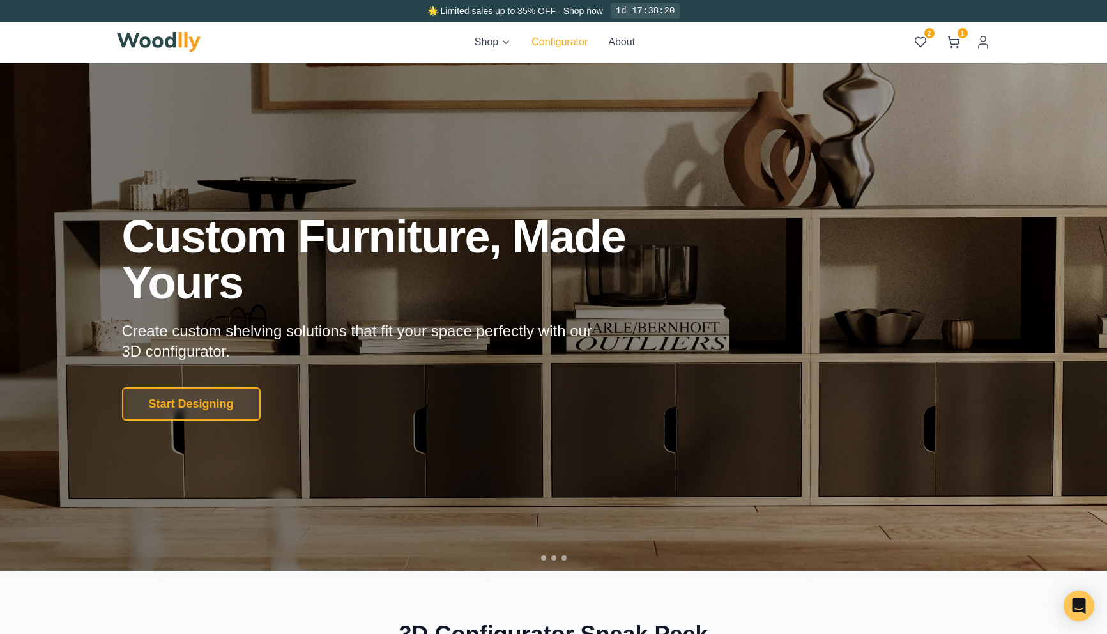
click at [552, 41] on button "Configurator" at bounding box center [559, 41] width 56 height 15
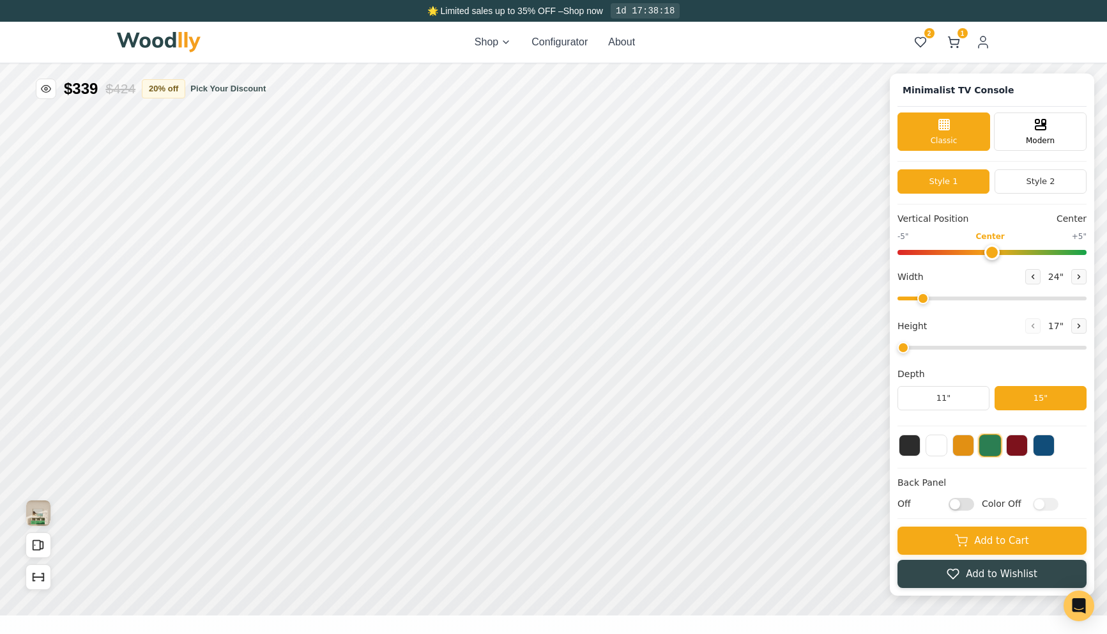
type input "63"
type input "2"
click at [141, 42] on img at bounding box center [159, 42] width 84 height 20
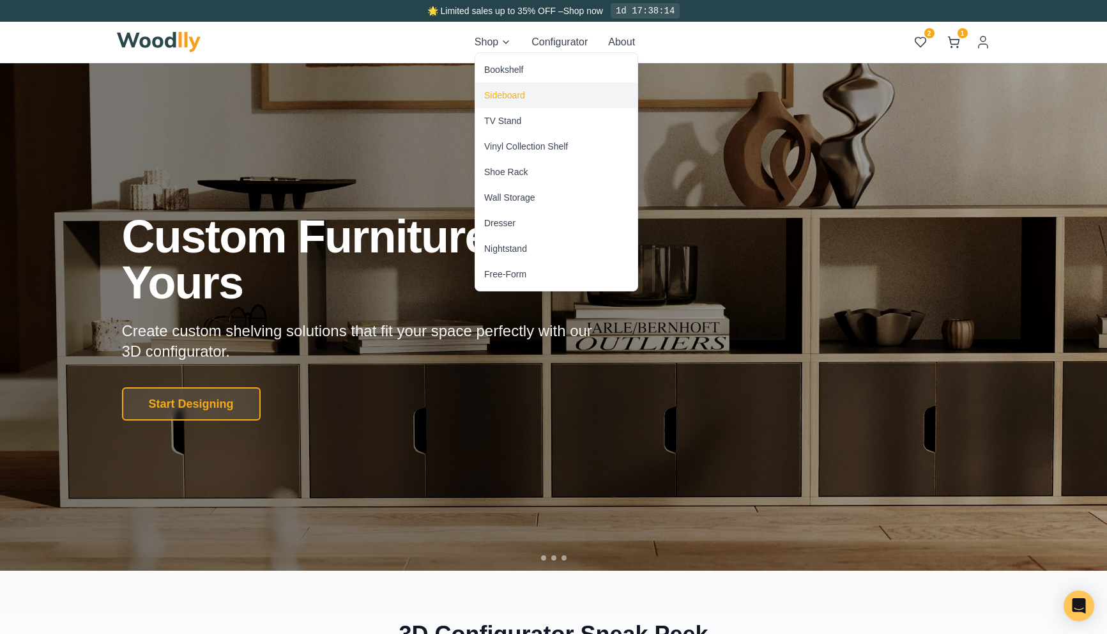
click at [506, 96] on div "Sideboard" at bounding box center [504, 95] width 41 height 13
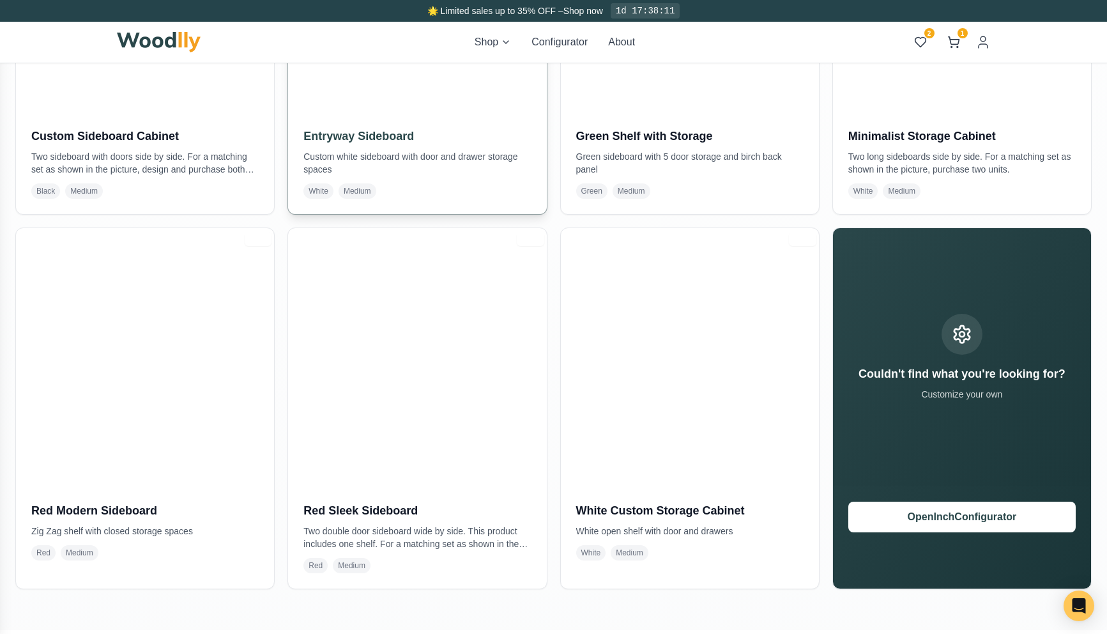
scroll to position [901, 0]
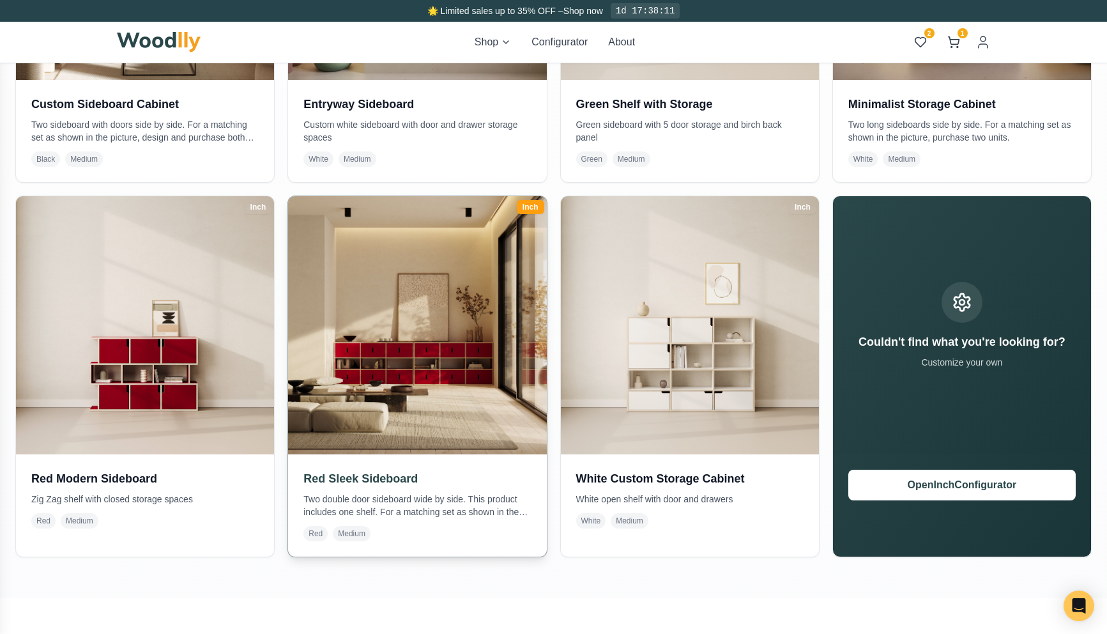
click at [411, 380] on img at bounding box center [417, 324] width 271 height 271
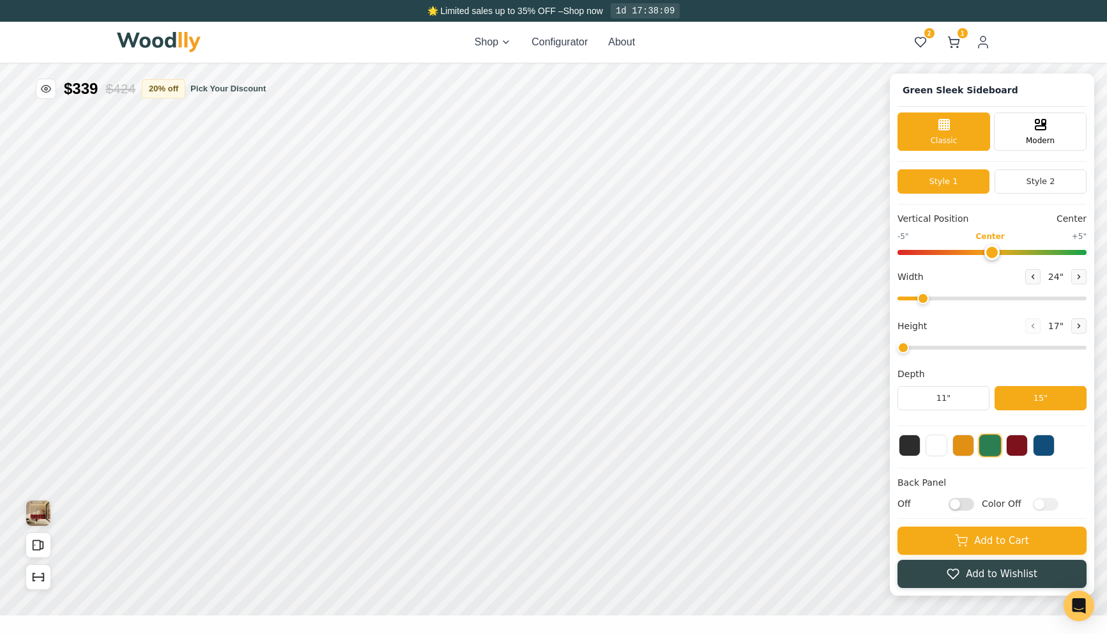
type input "56"
type input "3"
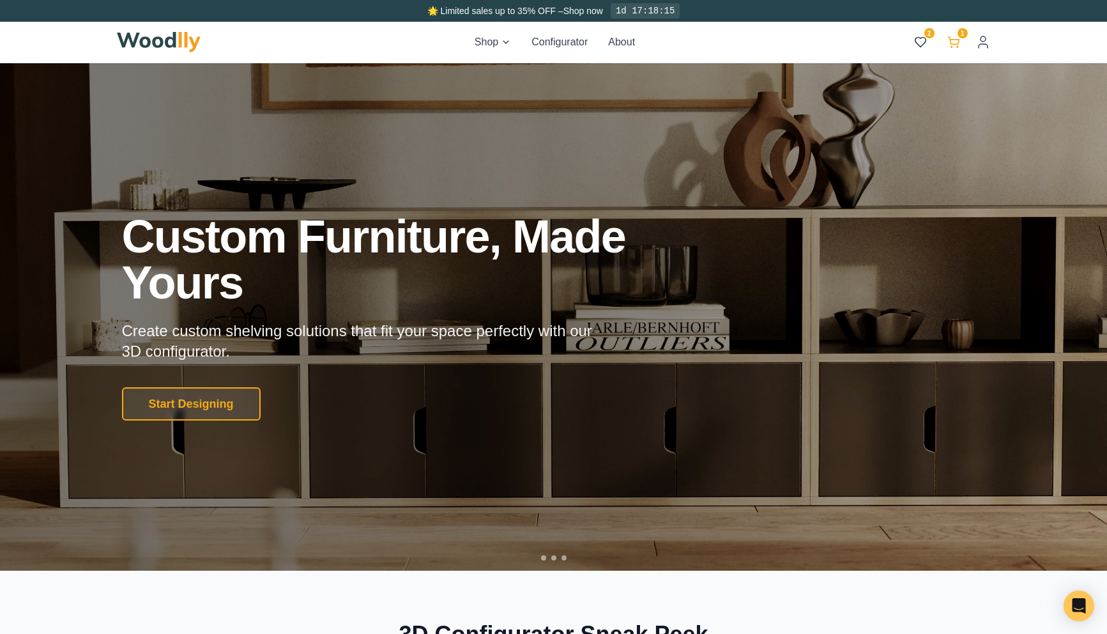
click at [956, 42] on icon at bounding box center [953, 42] width 13 height 13
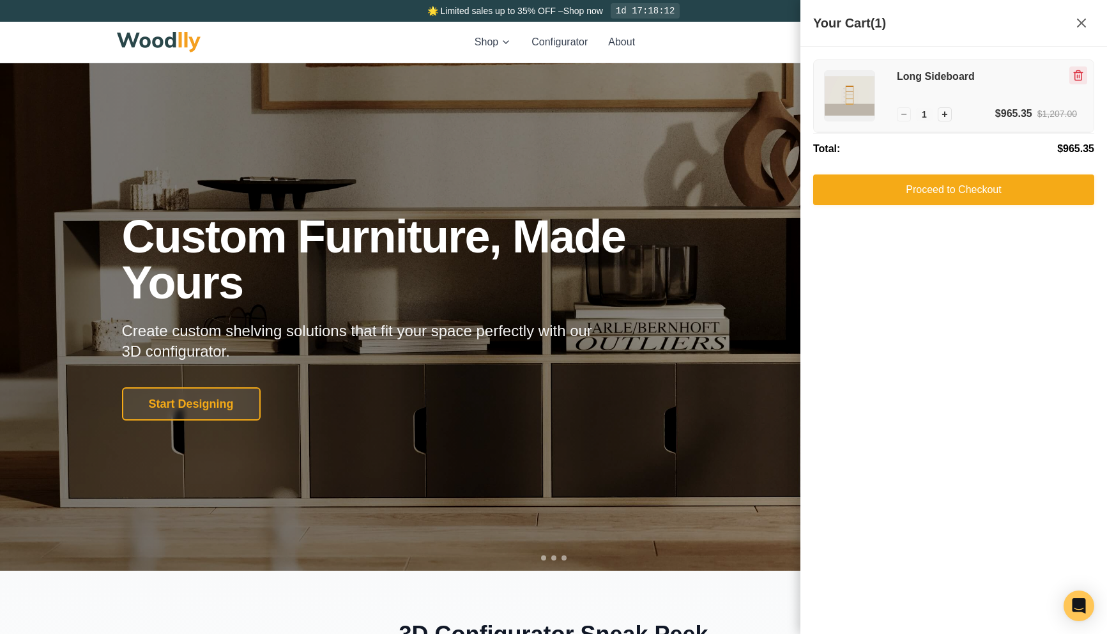
click at [1079, 73] on icon "Remove item" at bounding box center [1077, 75] width 11 height 11
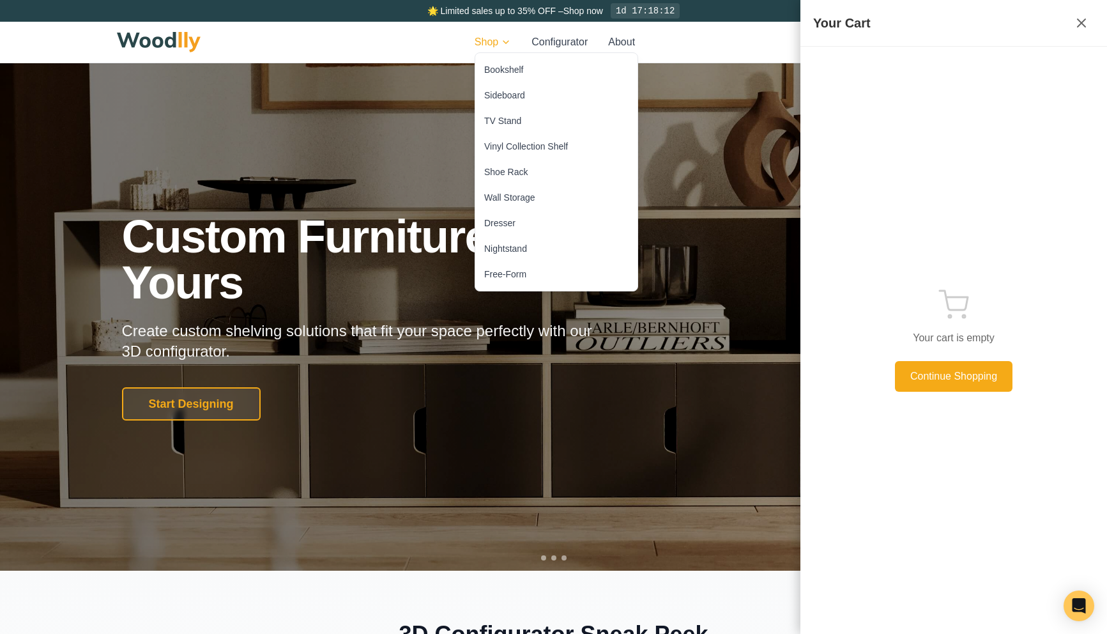
click at [486, 37] on html "🌟 Limited sales up to 35% OFF – Shop now 1d 17:18:12 Shop Configurator About 2 …" at bounding box center [553, 317] width 1107 height 634
click at [522, 125] on div "TV Stand" at bounding box center [556, 121] width 162 height 26
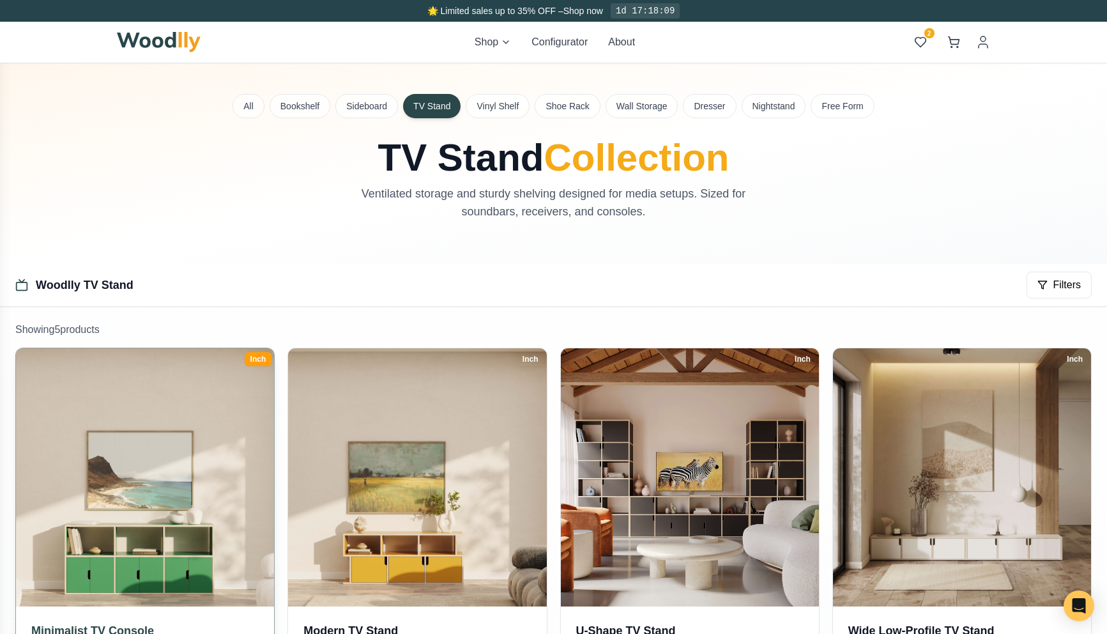
click at [202, 446] on img at bounding box center [145, 477] width 271 height 271
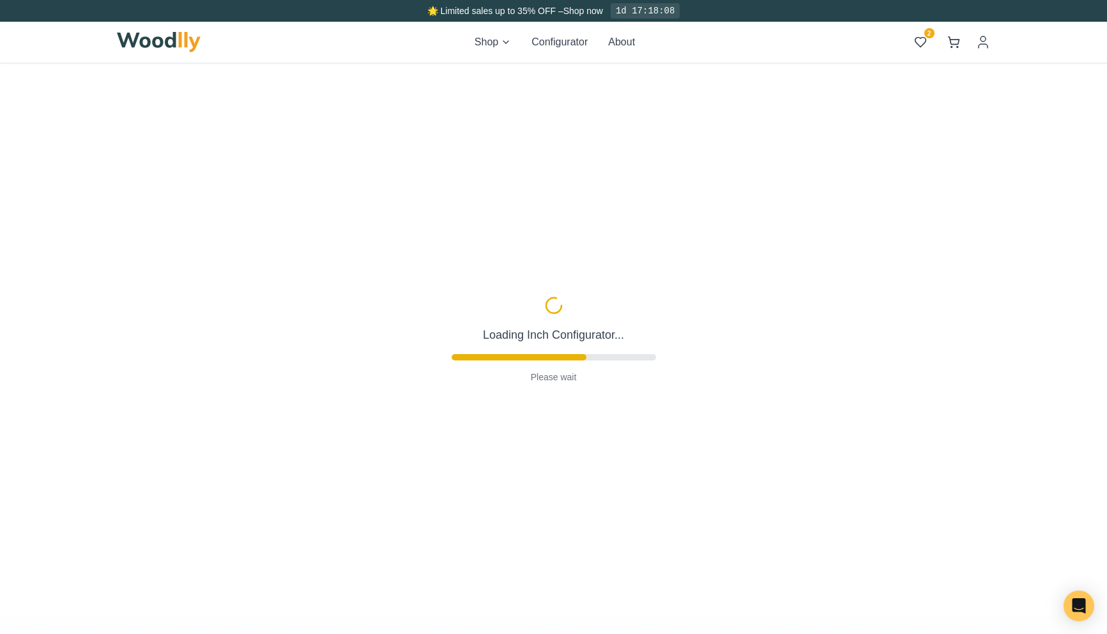
type input "63"
type input "2"
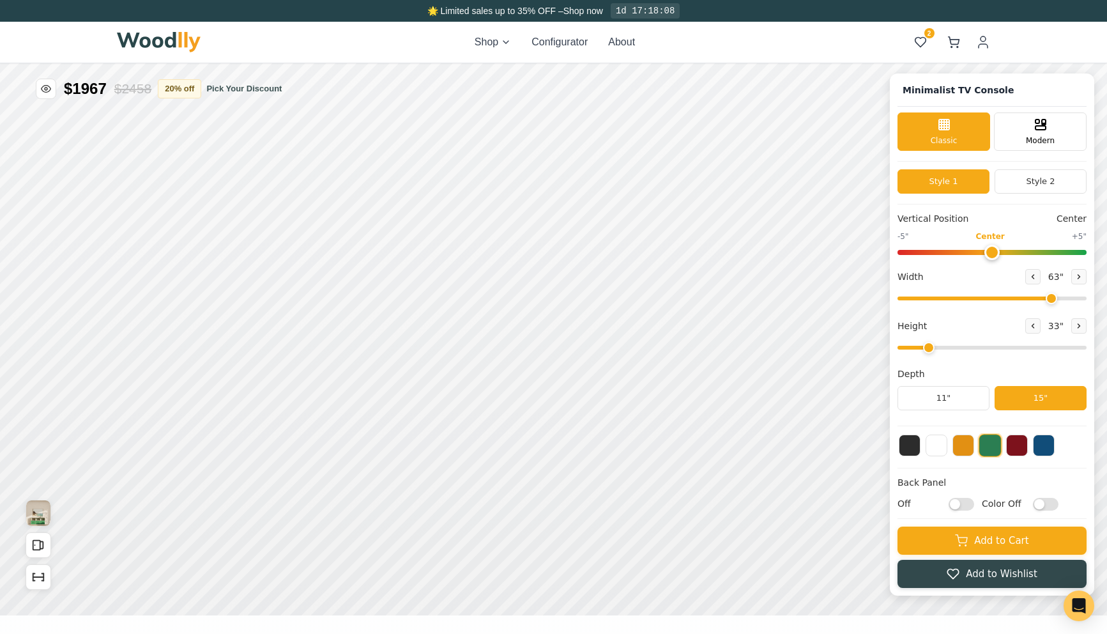
scroll to position [19, 0]
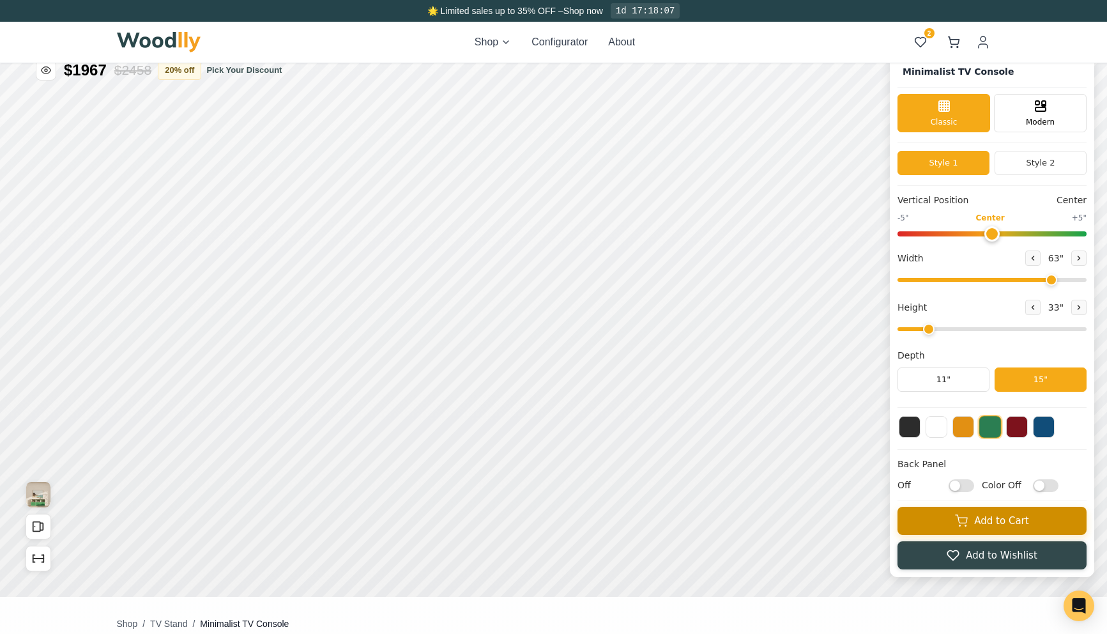
click at [968, 529] on button "Add to Cart" at bounding box center [991, 520] width 189 height 28
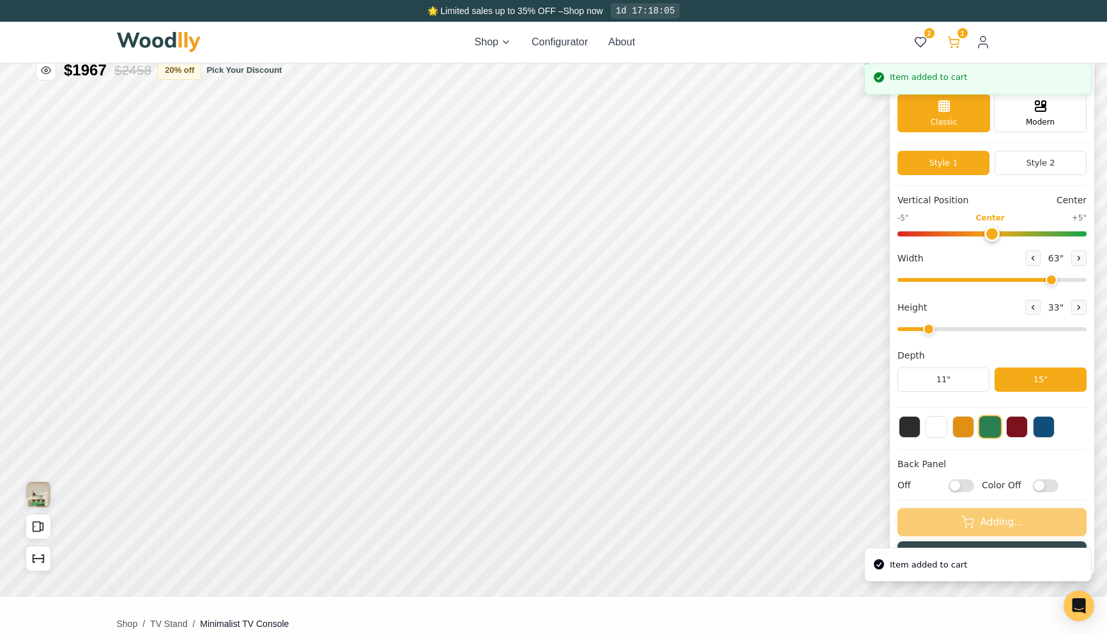
click at [948, 41] on icon at bounding box center [953, 42] width 13 height 13
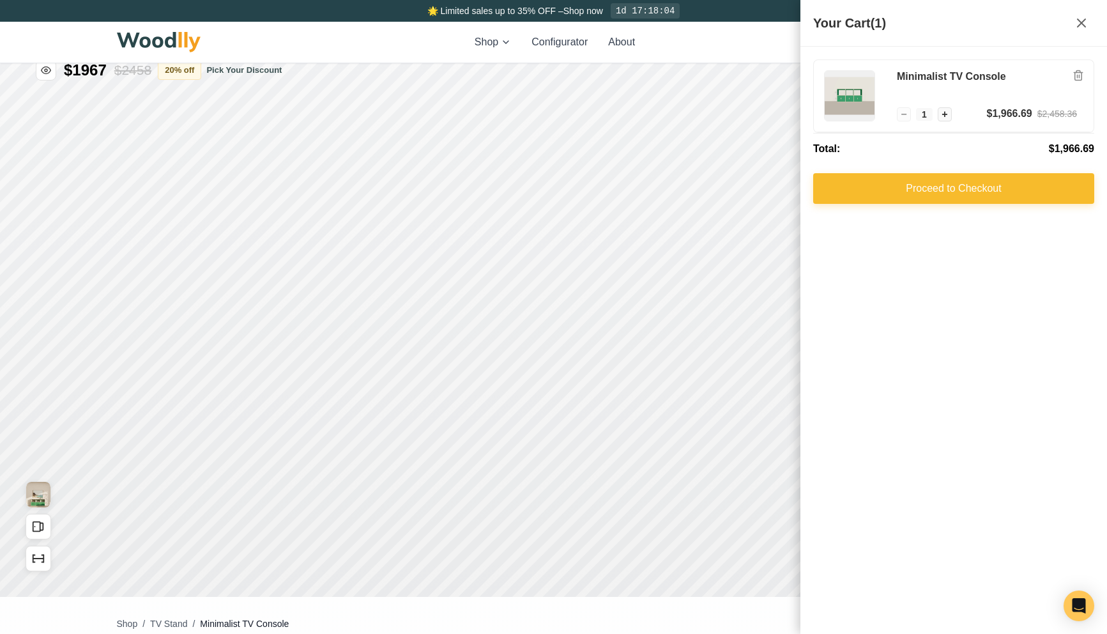
click at [912, 192] on button "Proceed to Checkout" at bounding box center [953, 188] width 281 height 31
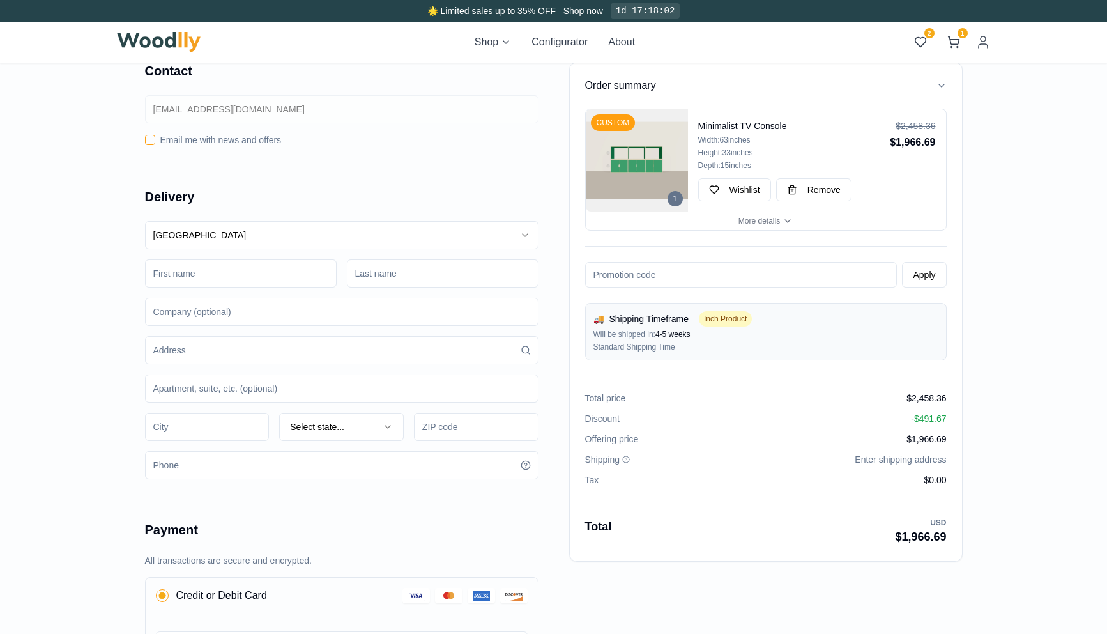
click at [247, 344] on input at bounding box center [341, 350] width 393 height 28
type input "[STREET_ADDRESS]"
type input "Behnam"
type input "Akhondi"
type input "[GEOGRAPHIC_DATA]"
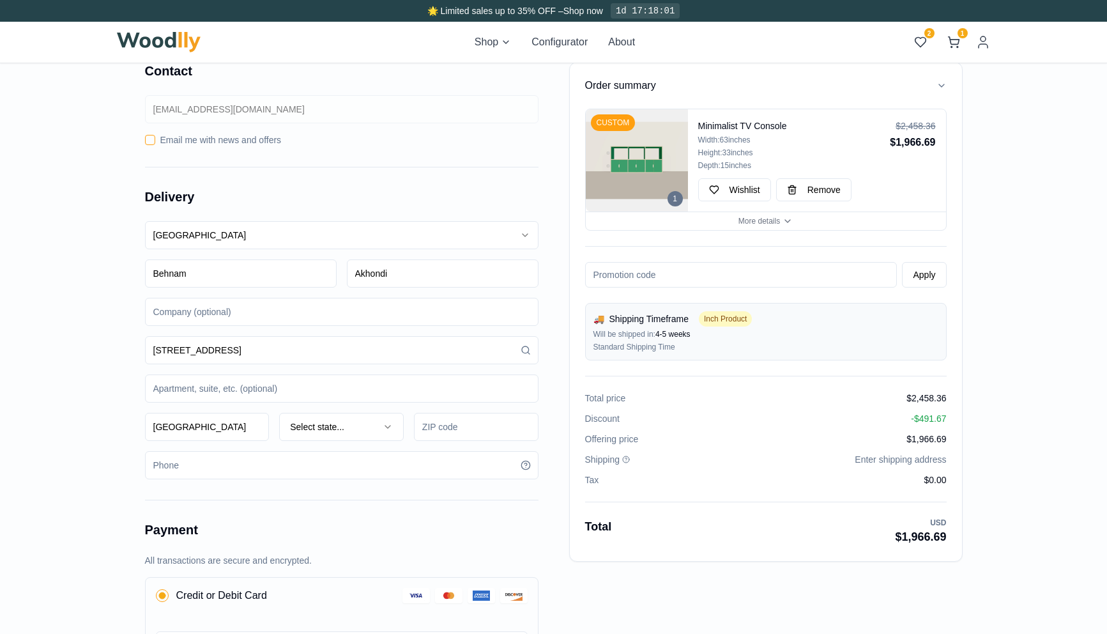
type input "91105"
type input "8185054833"
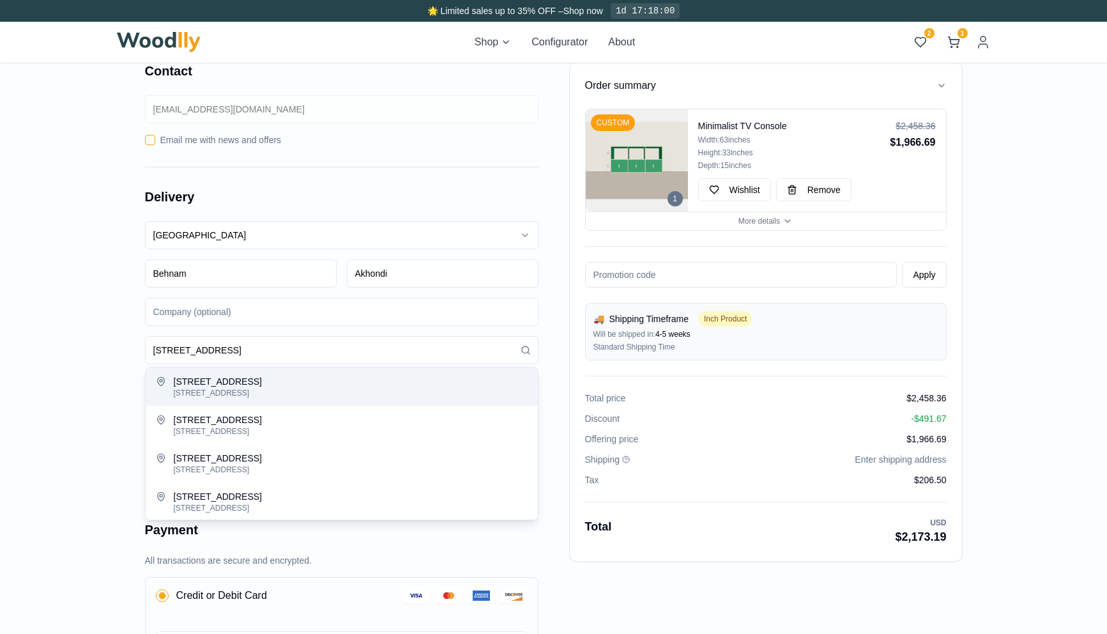
click at [322, 386] on div "[STREET_ADDRESS]" at bounding box center [351, 381] width 354 height 13
type input "[STREET_ADDRESS]"
type input "[GEOGRAPHIC_DATA]"
type input "60630"
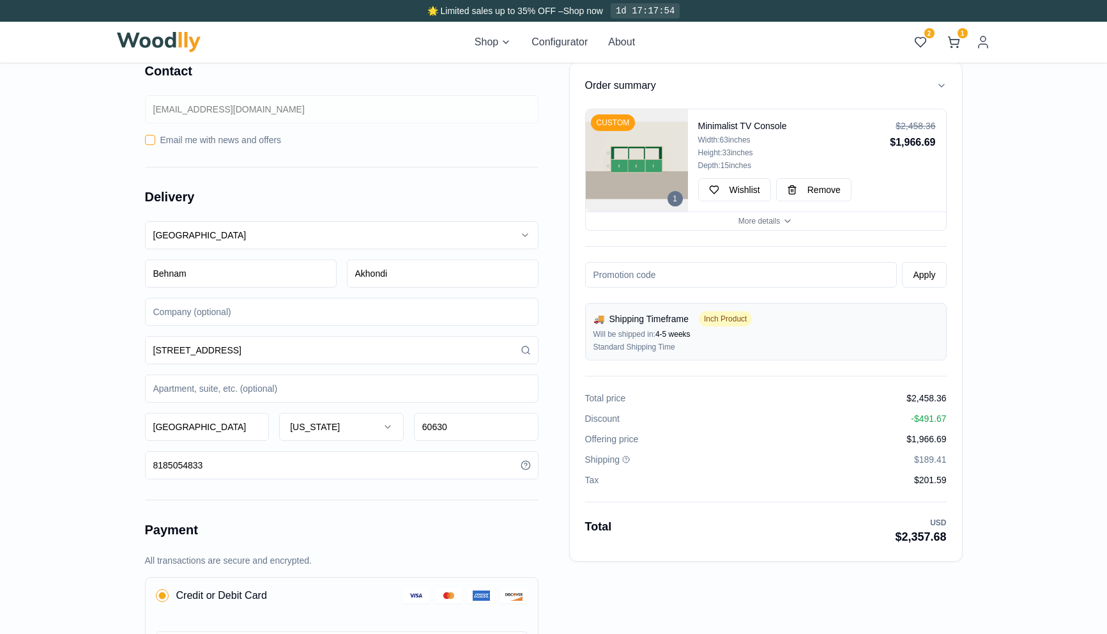
click at [163, 50] on img at bounding box center [159, 42] width 84 height 20
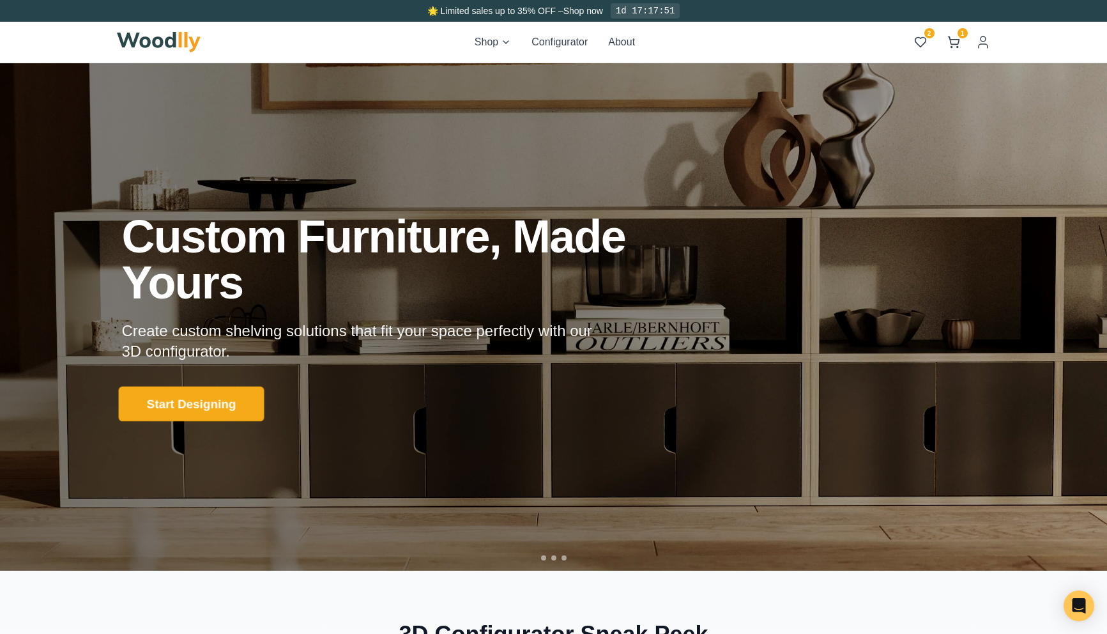
click at [194, 415] on button "Start Designing" at bounding box center [191, 403] width 146 height 35
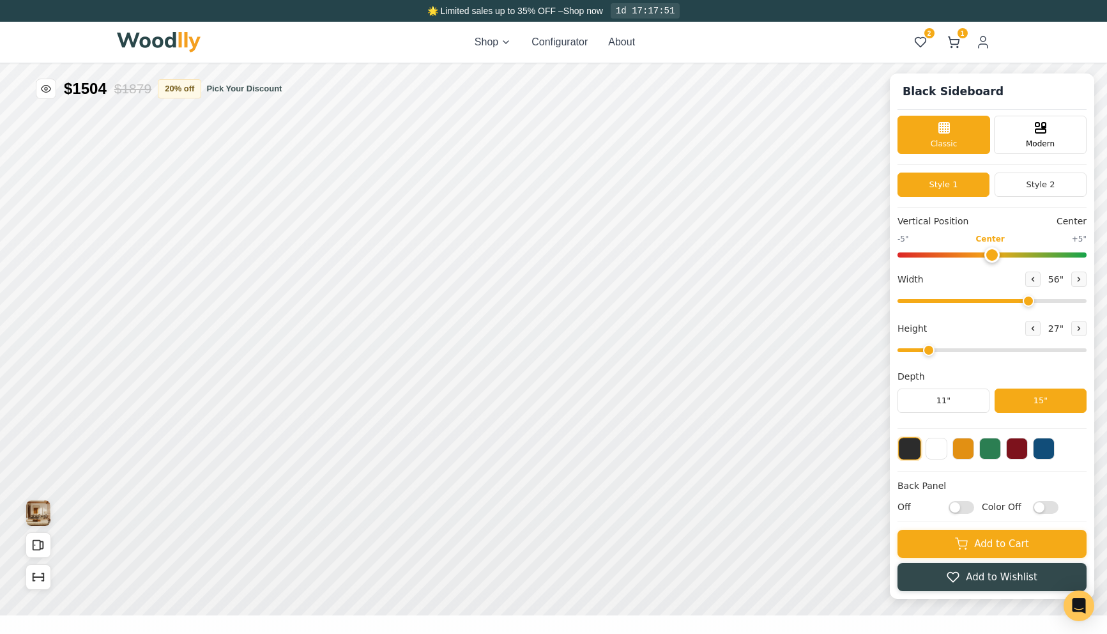
type input "56"
drag, startPoint x: 956, startPoint y: 353, endPoint x: 1004, endPoint y: 351, distance: 47.9
type input "5"
click at [1004, 351] on input "range" at bounding box center [991, 350] width 189 height 4
drag, startPoint x: 988, startPoint y: 300, endPoint x: 957, endPoint y: 300, distance: 30.7
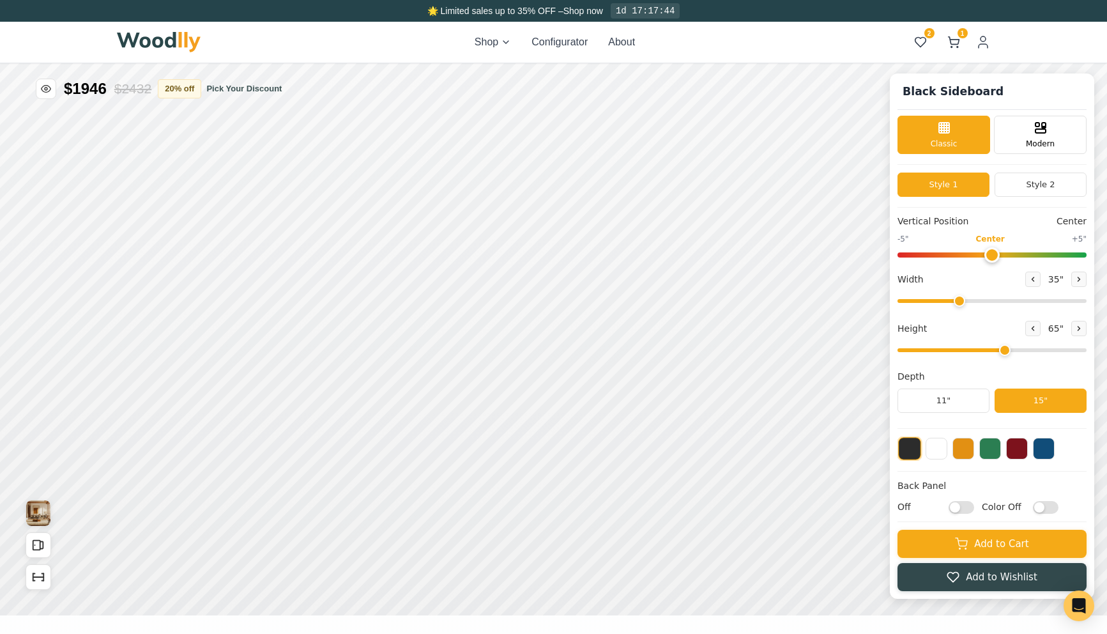
type input "35"
click at [957, 300] on input "range" at bounding box center [991, 301] width 189 height 4
click at [198, 93] on button "20 % off" at bounding box center [179, 88] width 43 height 19
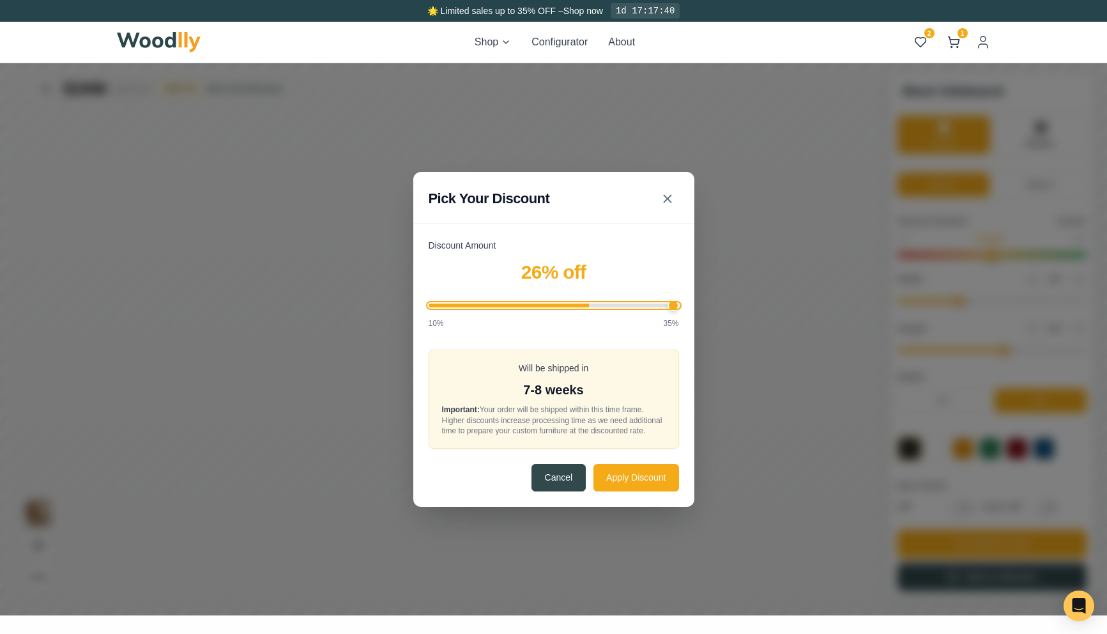
drag, startPoint x: 588, startPoint y: 297, endPoint x: 825, endPoint y: 299, distance: 237.0
type input "35"
click at [679, 303] on input "Discount Amount" at bounding box center [554, 305] width 250 height 4
click at [653, 482] on button "Apply Discount" at bounding box center [635, 476] width 85 height 27
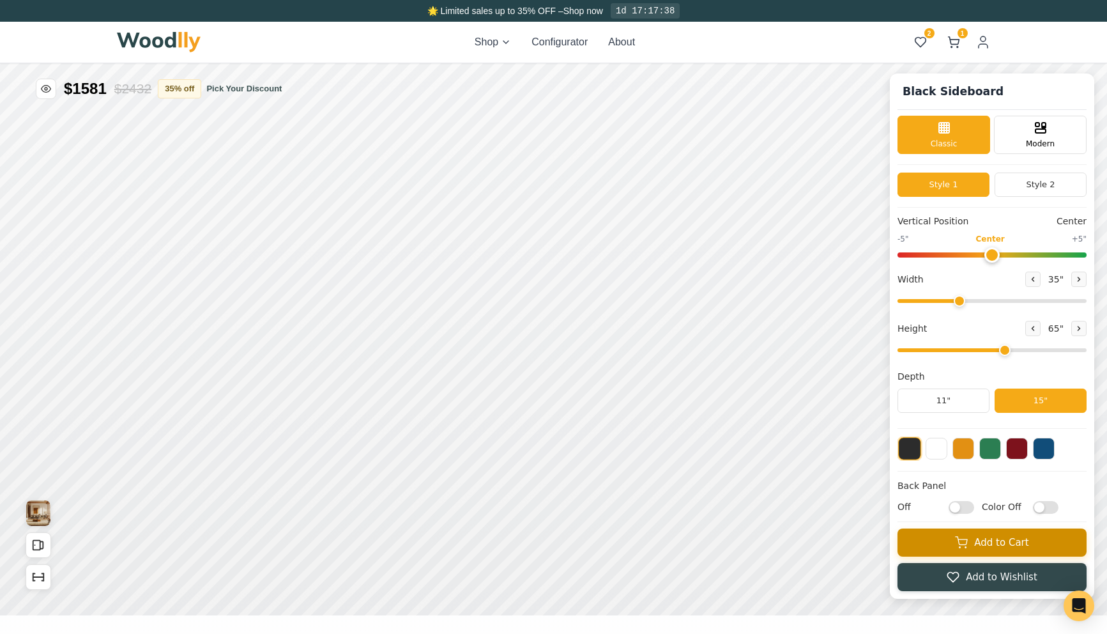
click at [978, 550] on button "Add to Cart" at bounding box center [991, 542] width 189 height 28
click at [957, 41] on icon at bounding box center [953, 42] width 13 height 13
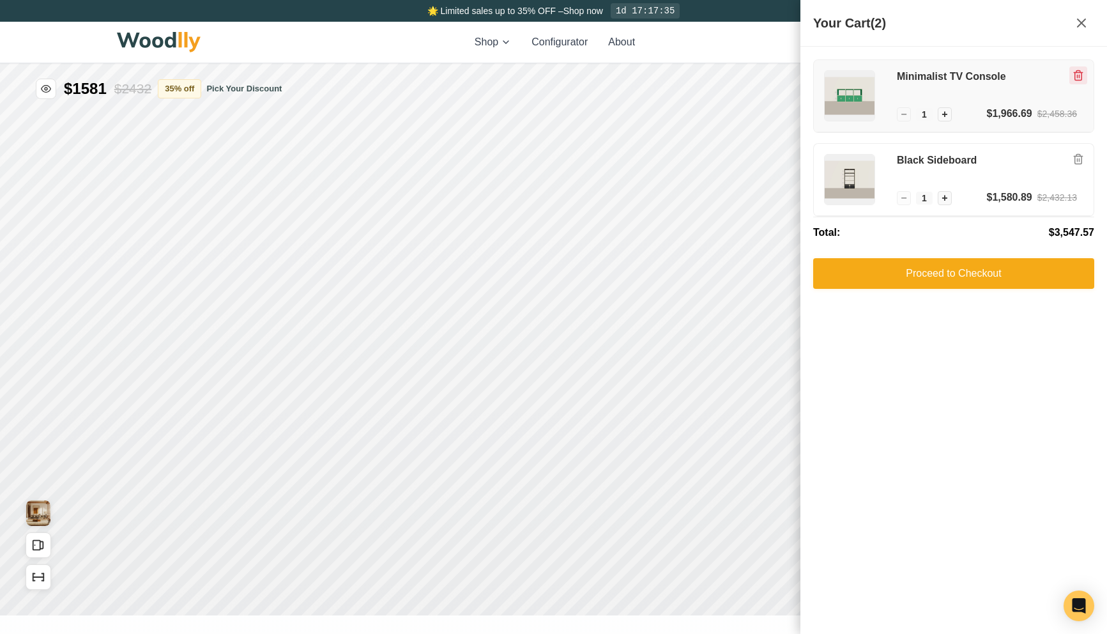
click at [1077, 80] on icon "Remove item" at bounding box center [1078, 76] width 7 height 10
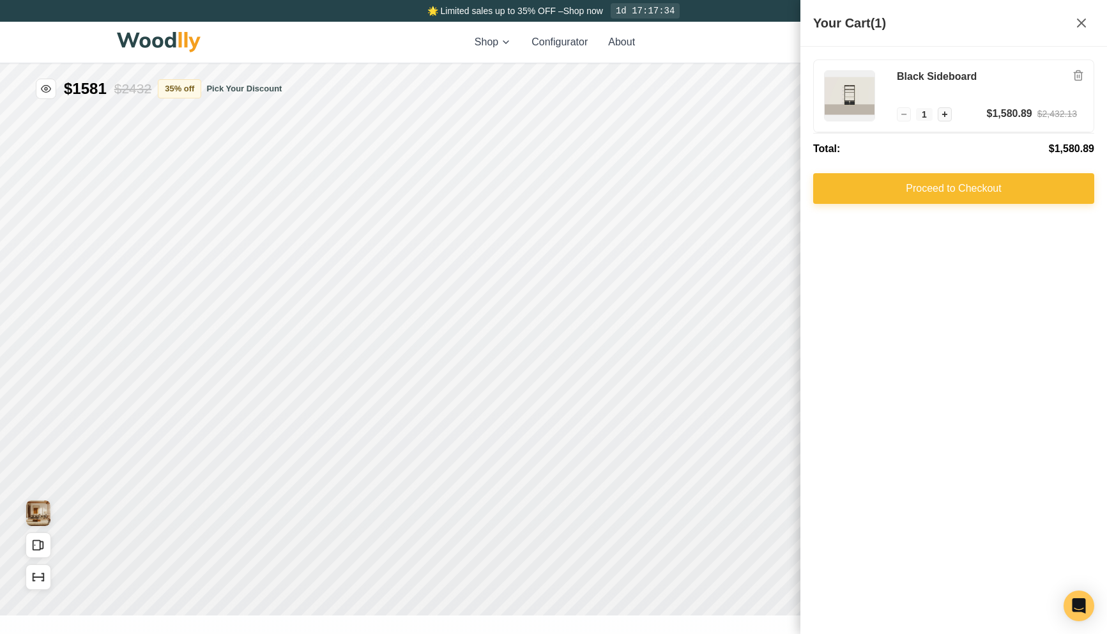
click at [947, 181] on button "Proceed to Checkout" at bounding box center [953, 188] width 281 height 31
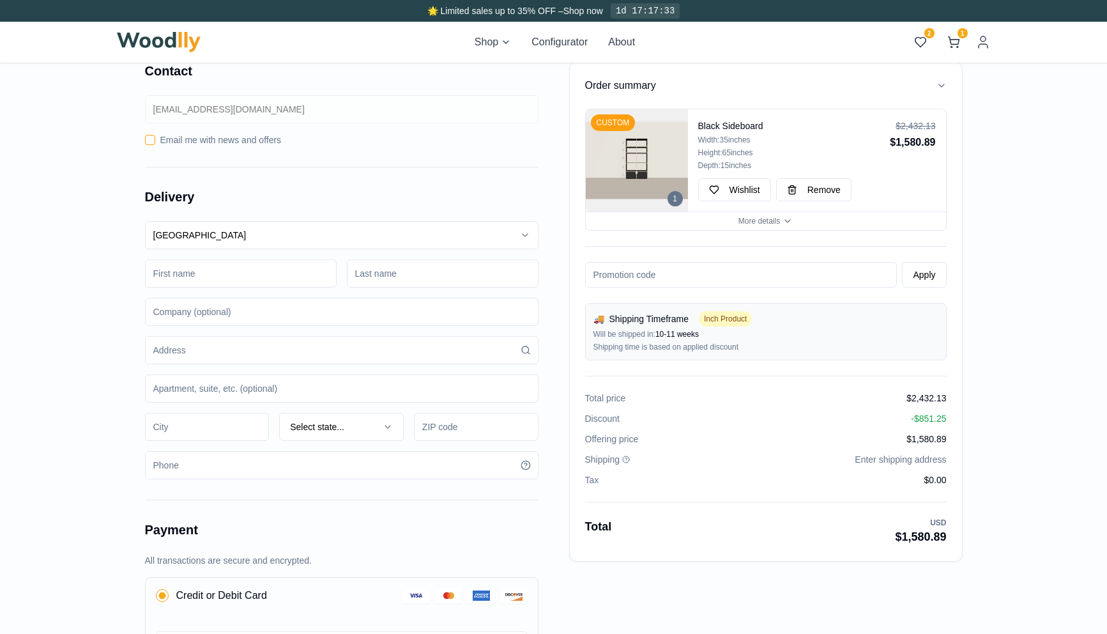
click at [200, 356] on input at bounding box center [341, 350] width 393 height 28
click at [172, 347] on input at bounding box center [341, 350] width 393 height 28
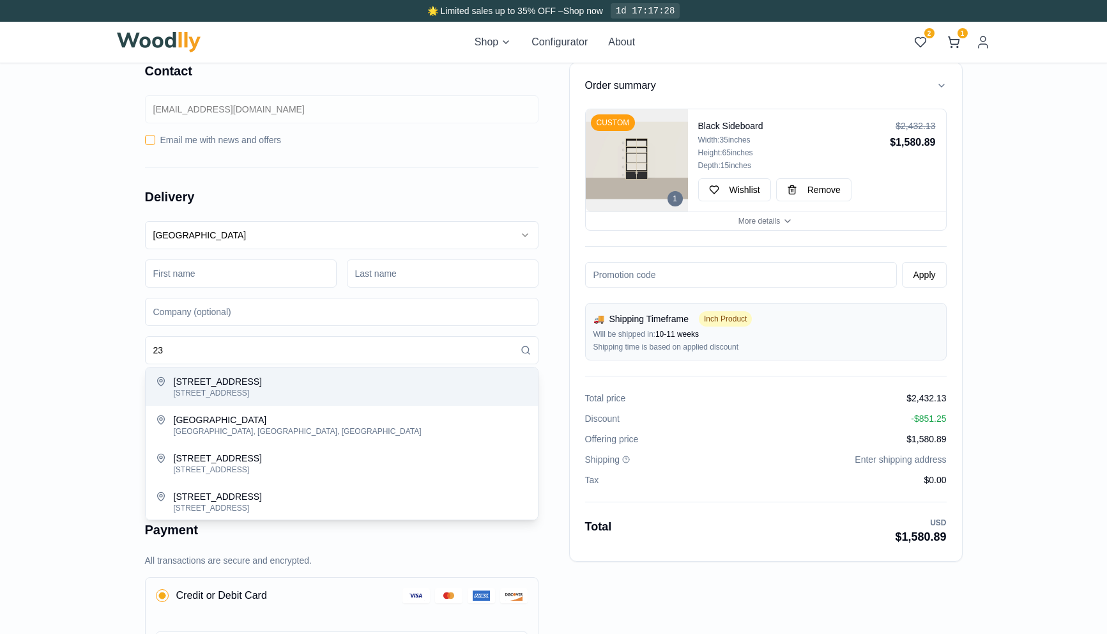
click at [189, 381] on div "[STREET_ADDRESS]" at bounding box center [351, 381] width 354 height 13
type input "[STREET_ADDRESS]"
type input "[GEOGRAPHIC_DATA][PERSON_NAME]"
type input "95113"
